Goal: Transaction & Acquisition: Book appointment/travel/reservation

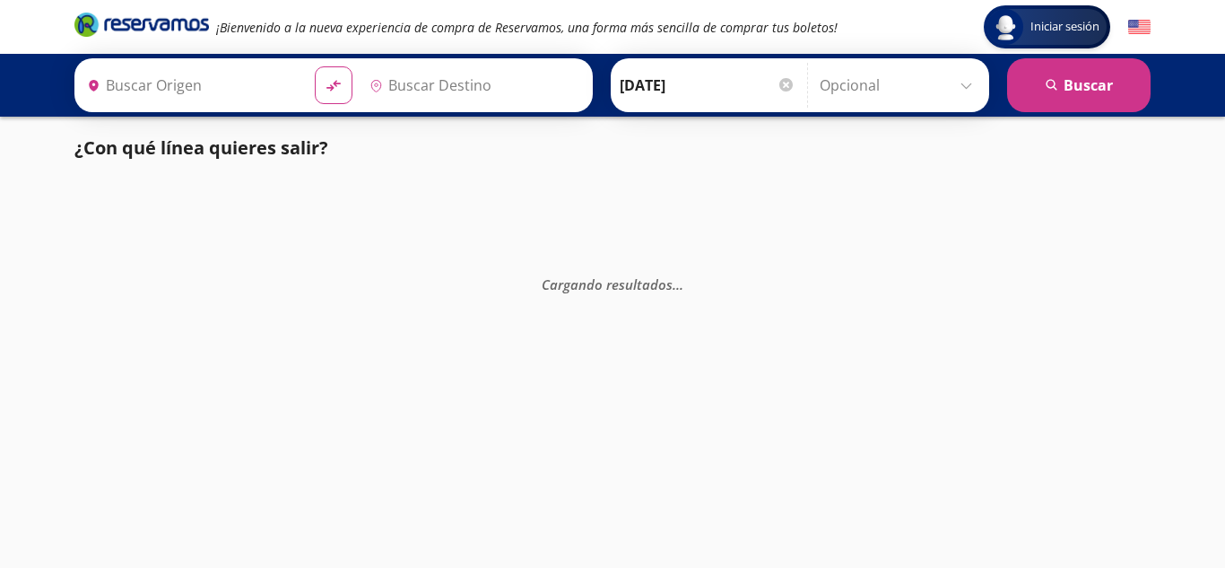
type input "[PERSON_NAME], [GEOGRAPHIC_DATA]"
type input "Agua Prieta, [GEOGRAPHIC_DATA]"
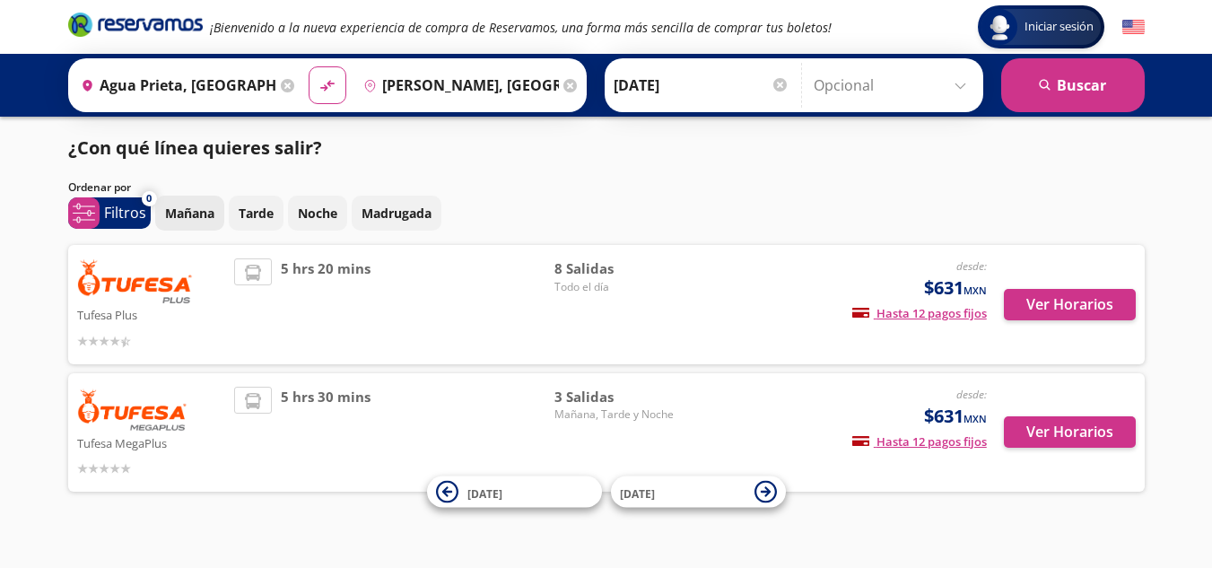
click at [179, 213] on p "Mañana" at bounding box center [189, 213] width 49 height 19
click at [264, 211] on p "Tarde" at bounding box center [256, 213] width 35 height 19
click at [213, 206] on p "Mañana" at bounding box center [189, 213] width 49 height 19
click at [277, 204] on button "Tarde" at bounding box center [256, 213] width 55 height 35
click at [445, 498] on icon at bounding box center [447, 492] width 22 height 22
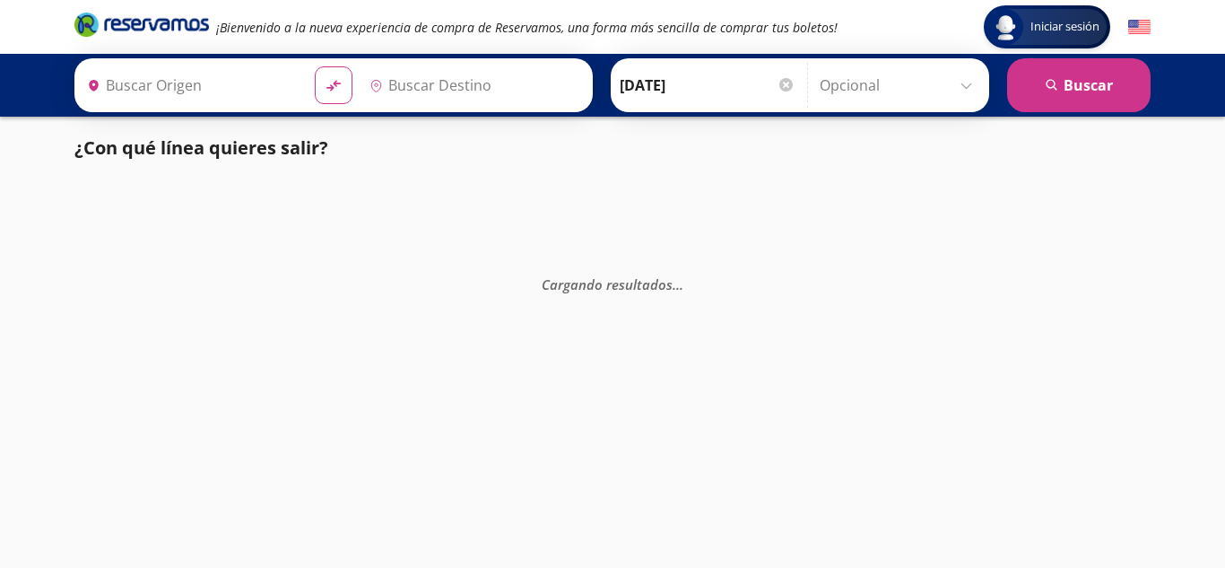
type input "Agua Prieta, [GEOGRAPHIC_DATA]"
type input "[PERSON_NAME], [GEOGRAPHIC_DATA]"
